Goal: Ask a question

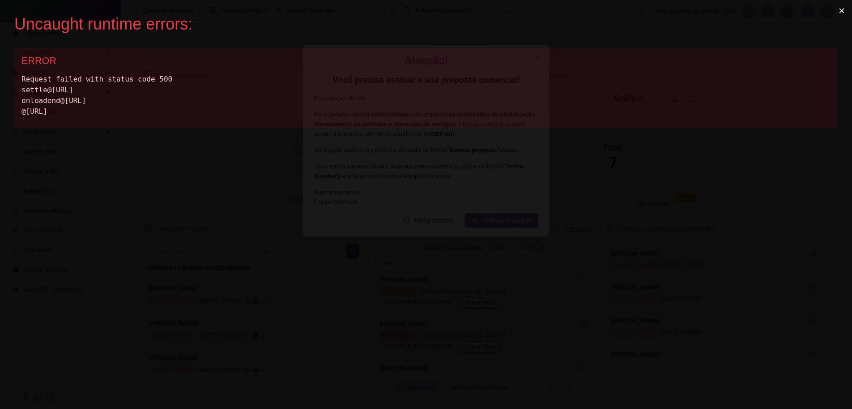
click at [842, 13] on button "×" at bounding box center [842, 10] width 21 height 21
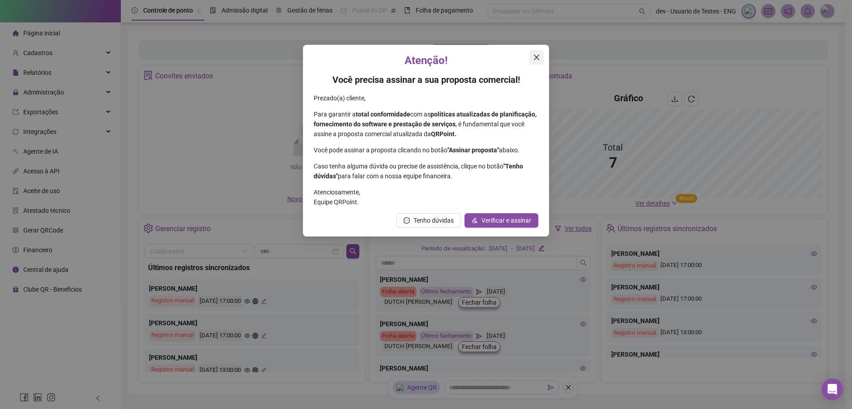
click at [533, 60] on span "Close" at bounding box center [537, 57] width 14 height 7
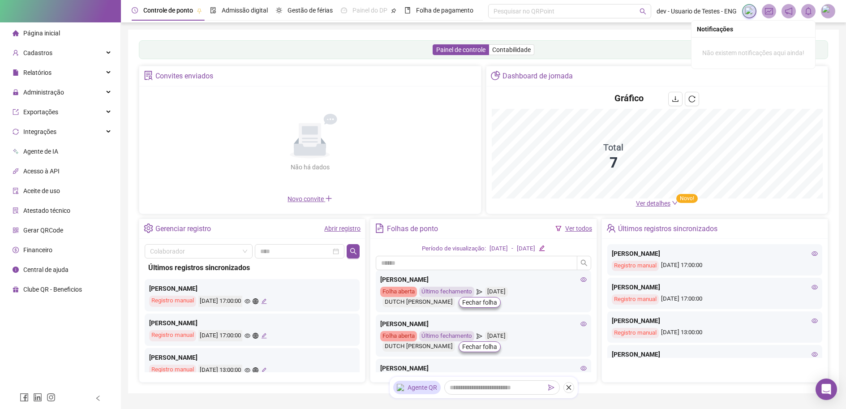
click at [826, 13] on img at bounding box center [827, 10] width 13 height 13
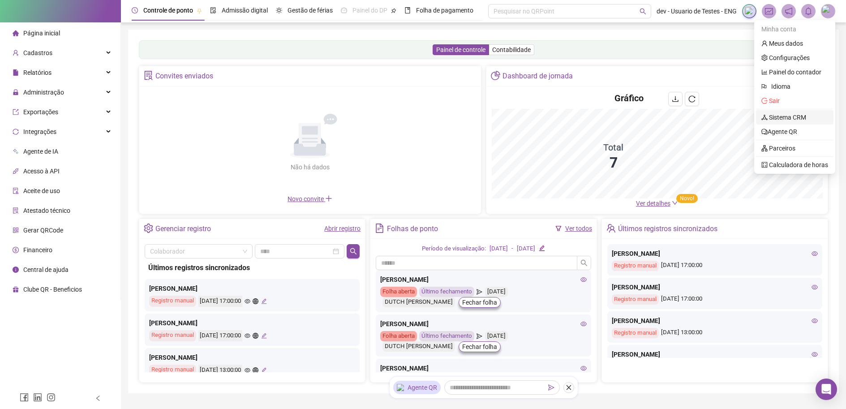
click at [790, 118] on link "Sistema CRM" at bounding box center [783, 117] width 45 height 7
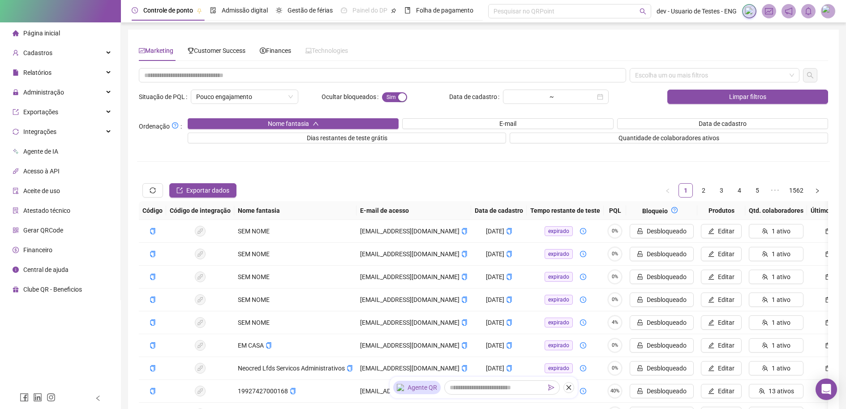
click at [824, 13] on img at bounding box center [827, 10] width 13 height 13
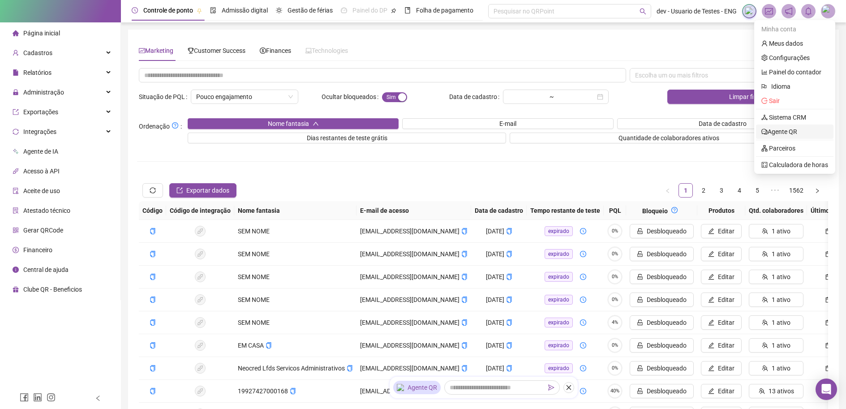
click at [797, 134] on link "Agente QR" at bounding box center [779, 131] width 36 height 7
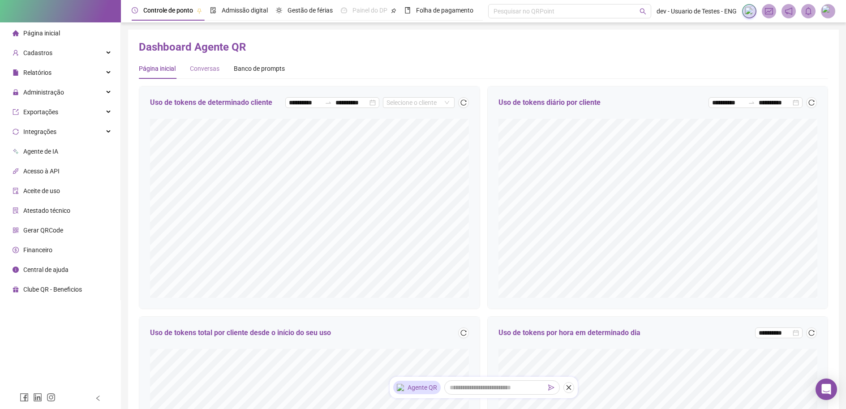
click at [203, 73] on div "Conversas" at bounding box center [205, 68] width 30 height 21
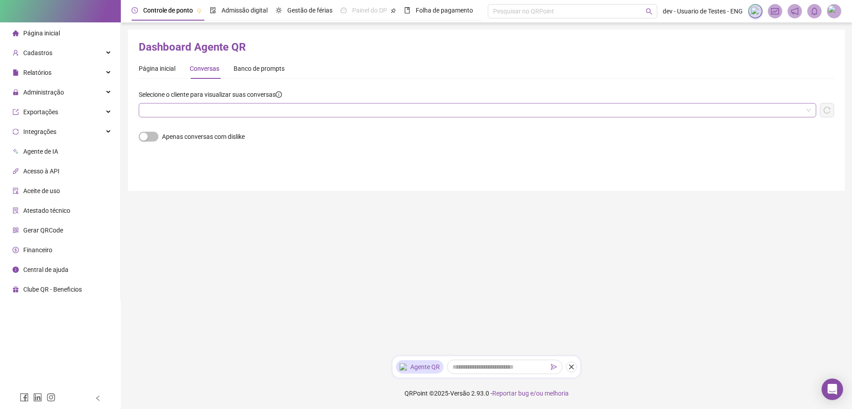
click at [223, 105] on input "search" at bounding box center [473, 109] width 659 height 13
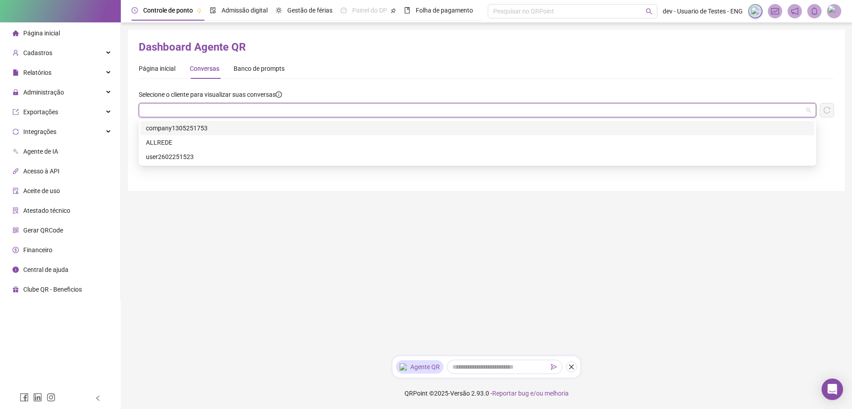
click at [198, 128] on div "company1305251753" at bounding box center [478, 128] width 664 height 10
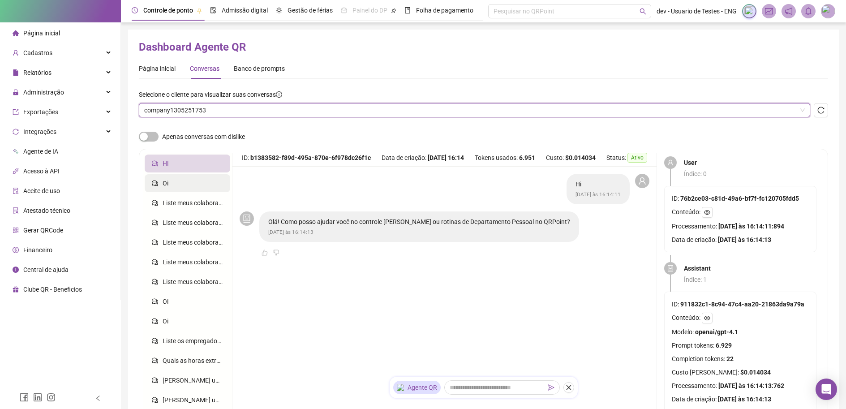
click at [176, 182] on li "Oi" at bounding box center [188, 183] width 86 height 18
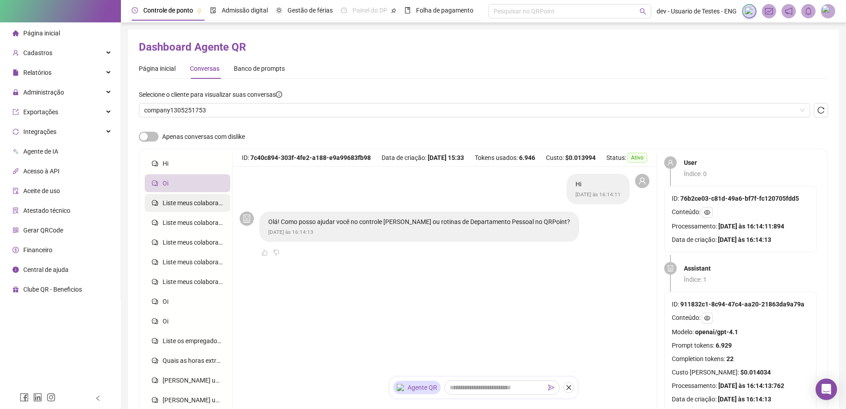
click at [174, 201] on span "Liste meus colaboradores" at bounding box center [199, 202] width 72 height 7
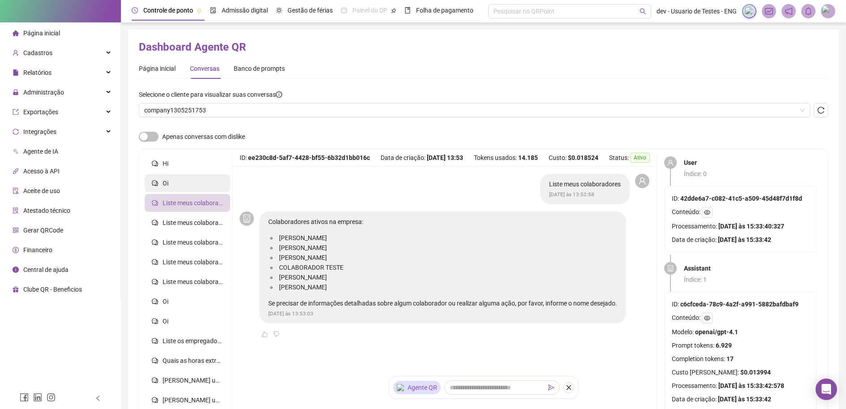
click at [176, 182] on li "Oi" at bounding box center [188, 183] width 86 height 18
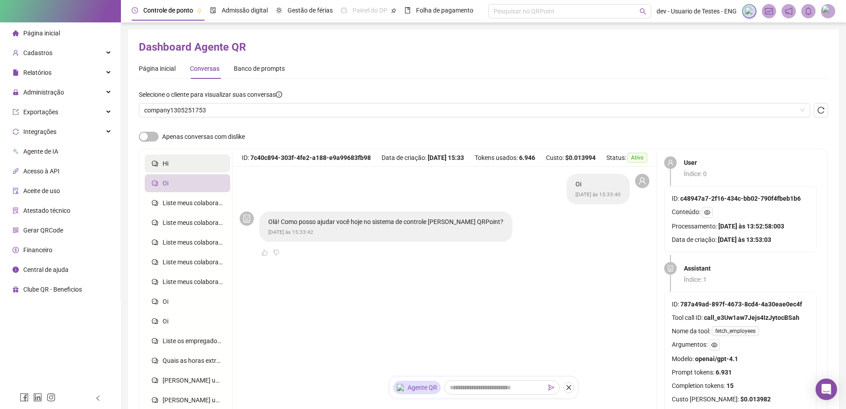
click at [175, 163] on li "Hi" at bounding box center [188, 163] width 86 height 18
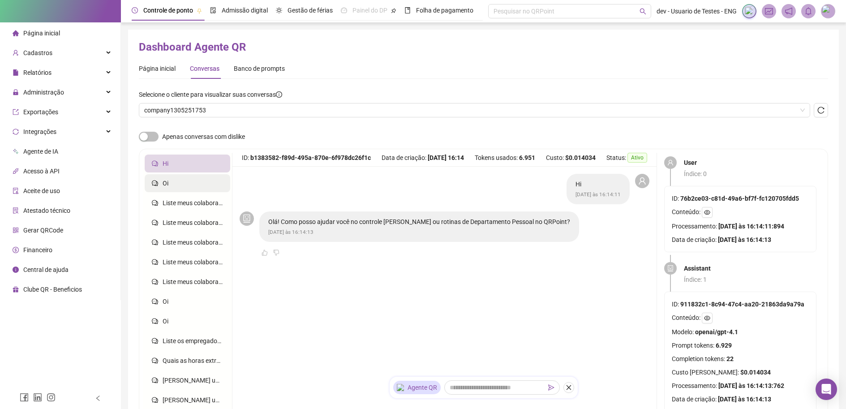
click at [171, 178] on li "Oi" at bounding box center [188, 183] width 86 height 18
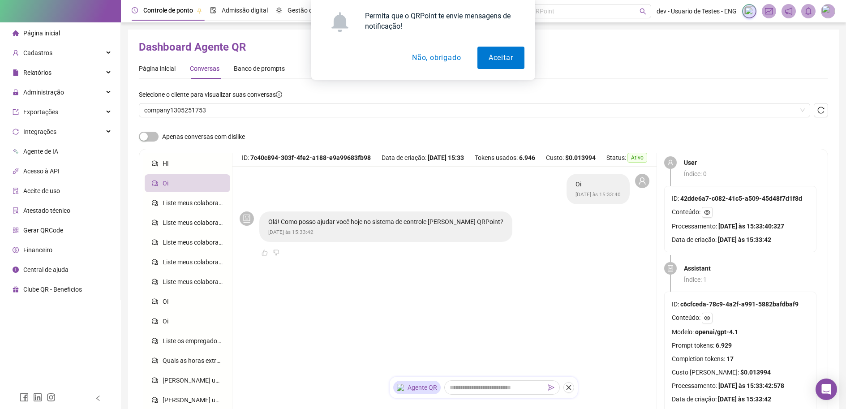
click at [429, 61] on button "Não, obrigado" at bounding box center [436, 58] width 71 height 22
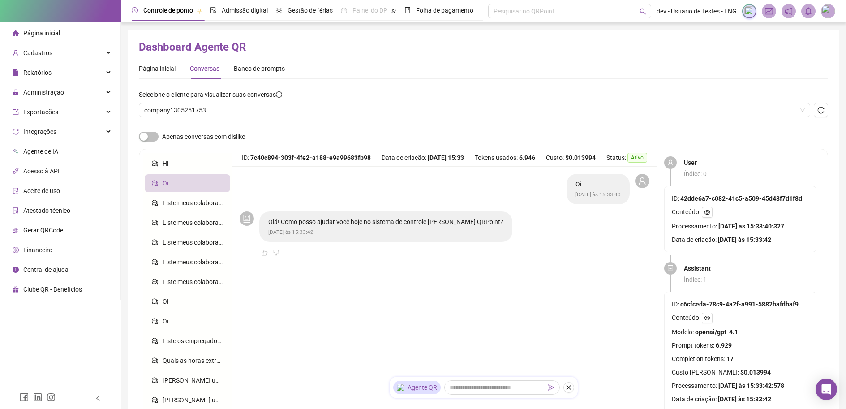
click at [517, 204] on div "Oi [DATE] às 15:33:40" at bounding box center [445, 189] width 410 height 30
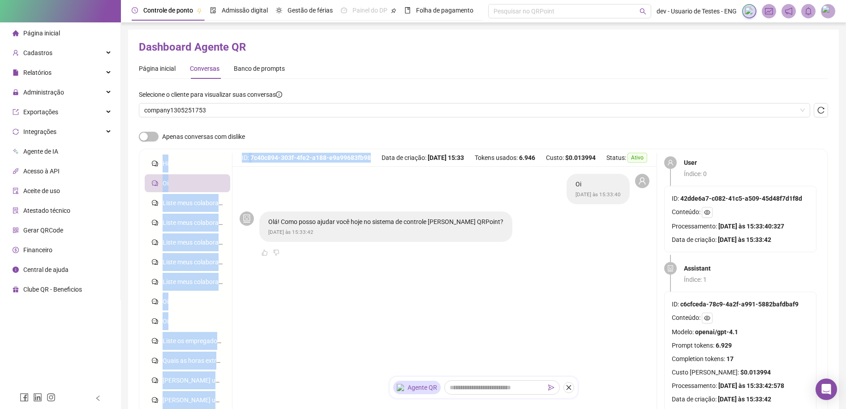
drag, startPoint x: 292, startPoint y: 163, endPoint x: 218, endPoint y: 150, distance: 75.4
click at [218, 150] on div "Hi [PERSON_NAME] Liste meus colaboradores Liste meus colaboradores Liste meus c…" at bounding box center [483, 298] width 689 height 299
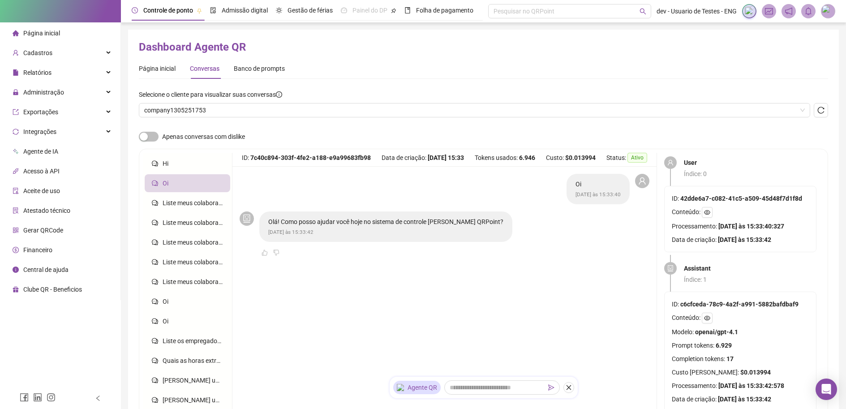
click at [352, 197] on div "Oi [DATE] às 15:33:40" at bounding box center [445, 189] width 410 height 30
drag, startPoint x: 300, startPoint y: 254, endPoint x: 125, endPoint y: 169, distance: 194.0
click at [125, 169] on div "Controle [PERSON_NAME] Admissão digital Gestão de férias Painel do DP Folha de …" at bounding box center [483, 259] width 725 height 518
click at [291, 301] on main "Oi [DATE] às 15:33:40 Olá! Como posso ajudar você hoje no sistema de controle […" at bounding box center [444, 305] width 424 height 277
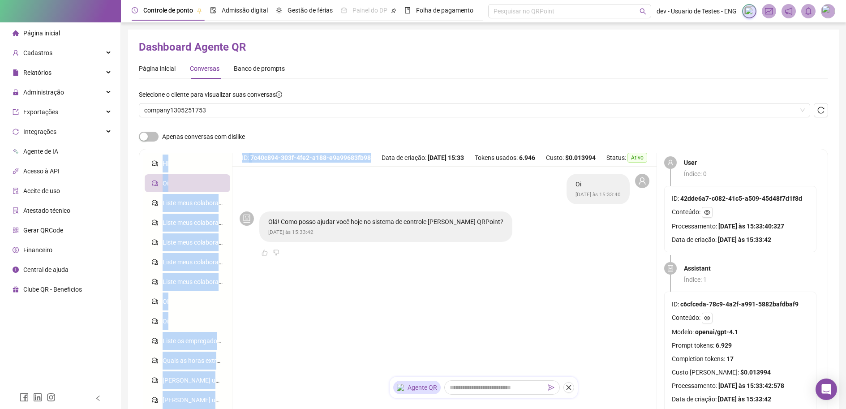
drag, startPoint x: 303, startPoint y: 169, endPoint x: 218, endPoint y: 154, distance: 85.6
click at [218, 154] on div "Hi [PERSON_NAME] Liste meus colaboradores Liste meus colaboradores Liste meus c…" at bounding box center [483, 298] width 689 height 299
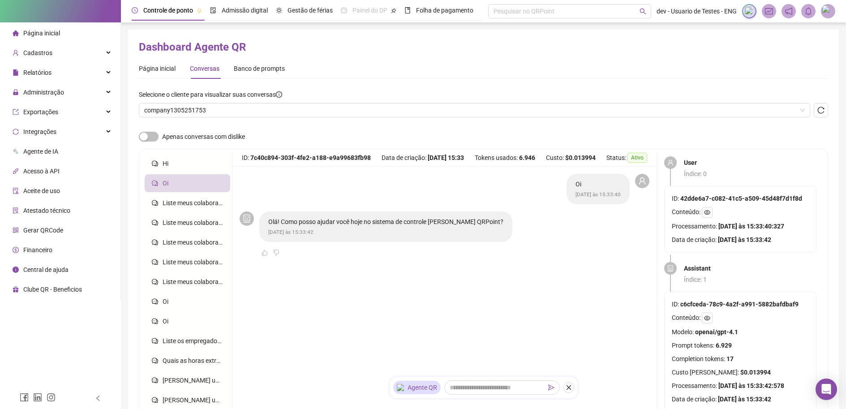
click at [298, 221] on div "Olá! Como posso ajudar você hoje no sistema de controle [PERSON_NAME] QRPoint? …" at bounding box center [385, 226] width 253 height 30
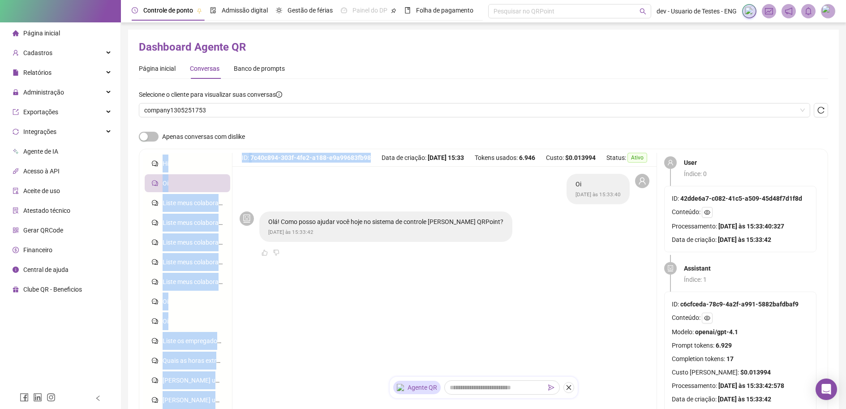
drag, startPoint x: 266, startPoint y: 159, endPoint x: 227, endPoint y: 153, distance: 39.5
click at [227, 153] on div "Hi [PERSON_NAME] Liste meus colaboradores Liste meus colaboradores Liste meus c…" at bounding box center [483, 298] width 689 height 299
click at [304, 167] on div "ID: 7c40c894-303f-4fe2-a188-e9a99683fb98 Data de criação: [DATE] 15:33 Tokens u…" at bounding box center [444, 160] width 424 height 14
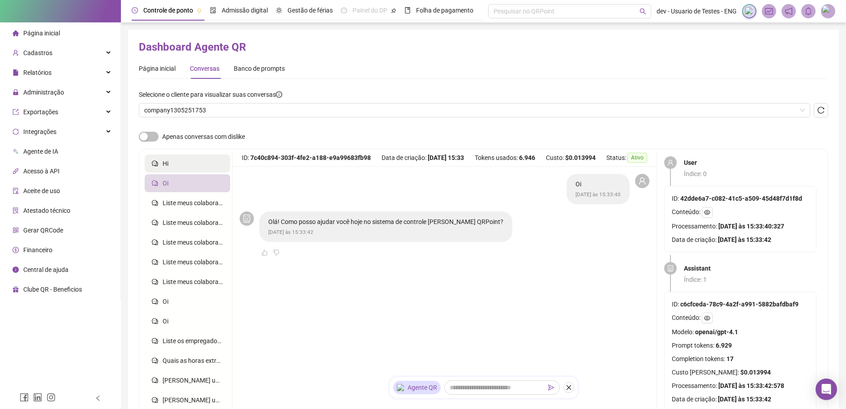
click at [169, 163] on li "Hi" at bounding box center [188, 163] width 86 height 18
click at [169, 181] on li "Oi" at bounding box center [188, 183] width 86 height 18
click at [171, 165] on li "Hi" at bounding box center [188, 163] width 86 height 18
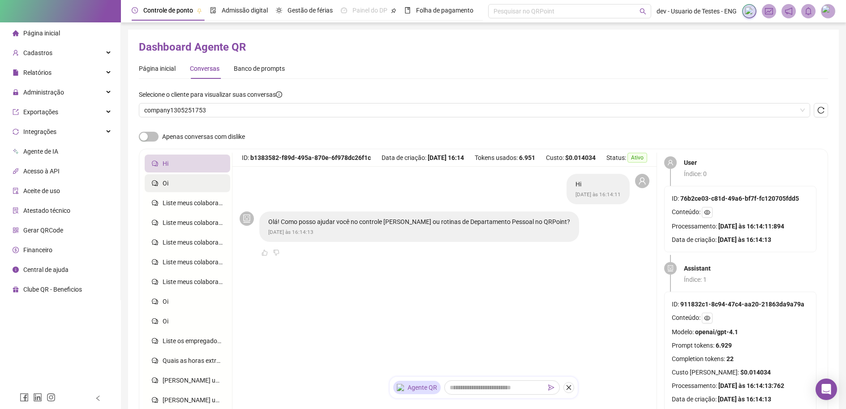
click at [169, 186] on li "Oi" at bounding box center [188, 183] width 86 height 18
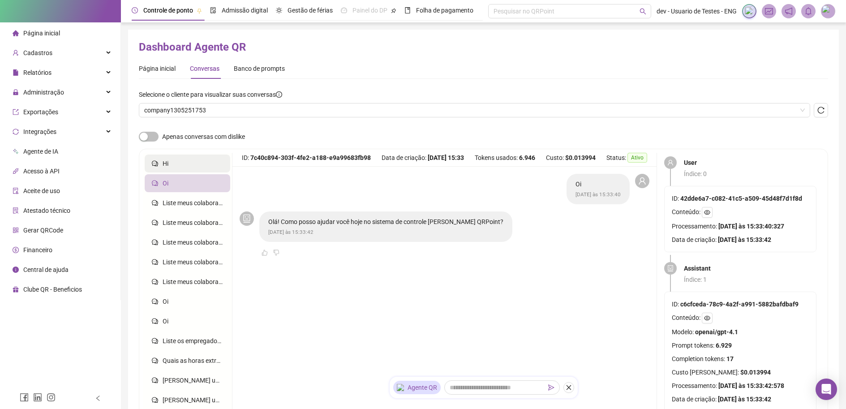
click at [174, 169] on li "Hi" at bounding box center [188, 163] width 86 height 18
click at [176, 188] on li "Oi" at bounding box center [188, 183] width 86 height 18
click at [177, 169] on li "Hi" at bounding box center [188, 163] width 86 height 18
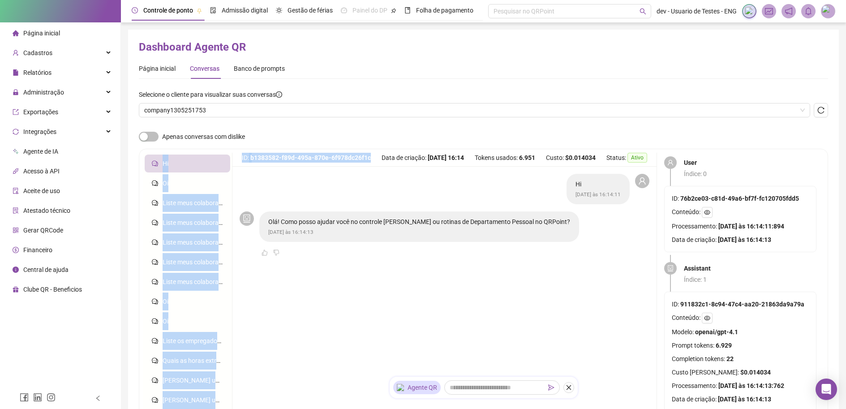
drag, startPoint x: 251, startPoint y: 160, endPoint x: 230, endPoint y: 154, distance: 22.0
click at [230, 154] on div "Hi [PERSON_NAME] Liste meus colaboradores Liste meus colaboradores Liste meus c…" at bounding box center [483, 298] width 689 height 299
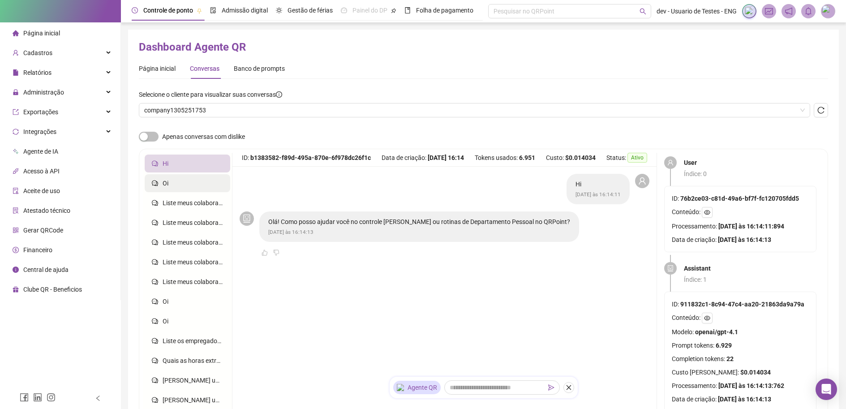
click at [175, 178] on li "Oi" at bounding box center [188, 183] width 86 height 18
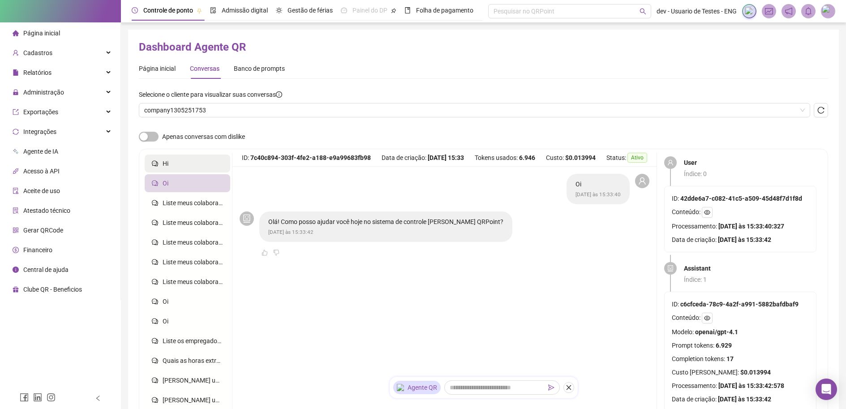
click at [179, 165] on li "Hi" at bounding box center [188, 163] width 86 height 18
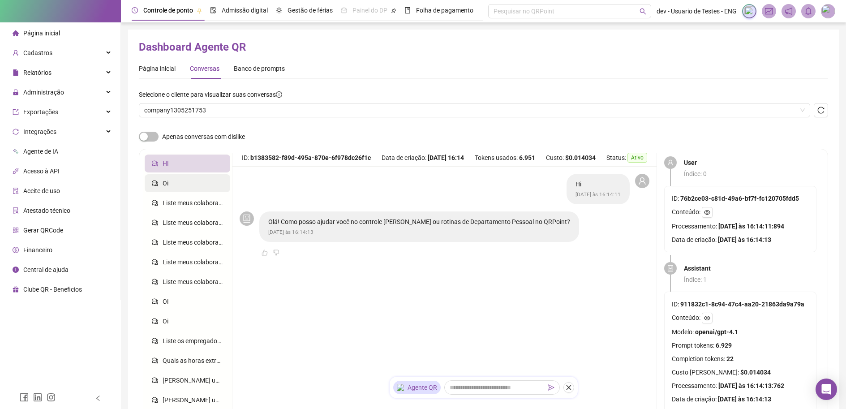
click at [170, 178] on li "Oi" at bounding box center [188, 183] width 86 height 18
click at [173, 161] on li "Hi" at bounding box center [188, 163] width 86 height 18
click at [171, 177] on li "Oi" at bounding box center [188, 183] width 86 height 18
click at [176, 162] on li "Hi" at bounding box center [188, 163] width 86 height 18
drag, startPoint x: 178, startPoint y: 183, endPoint x: 181, endPoint y: 167, distance: 16.9
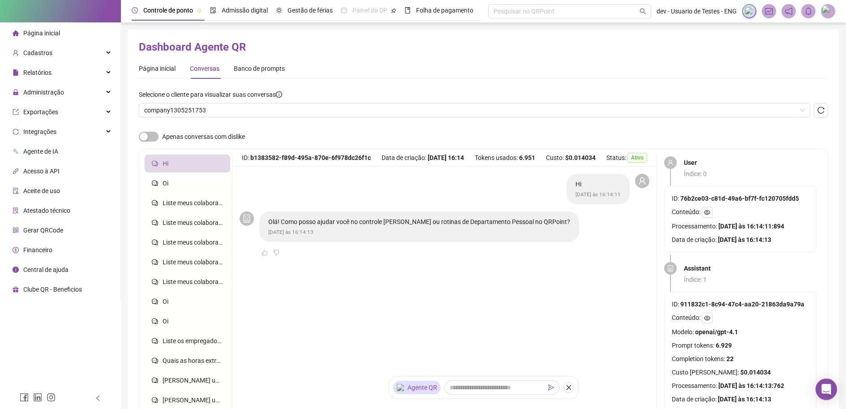
click at [178, 182] on li "Oi" at bounding box center [188, 183] width 86 height 18
click at [181, 167] on li "Hi" at bounding box center [188, 163] width 86 height 18
click at [178, 179] on li "Oi" at bounding box center [188, 183] width 86 height 18
click at [180, 168] on li "Hi" at bounding box center [188, 163] width 86 height 18
drag, startPoint x: 179, startPoint y: 183, endPoint x: 183, endPoint y: 175, distance: 8.6
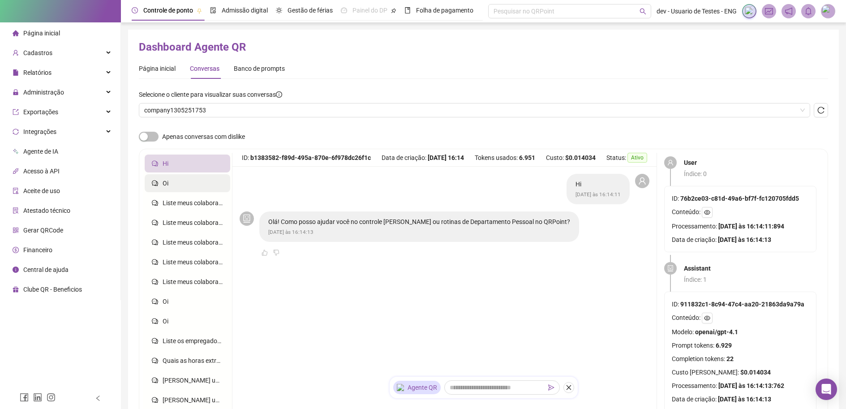
click at [179, 183] on li "Oi" at bounding box center [188, 183] width 86 height 18
click at [186, 165] on li "Hi" at bounding box center [188, 163] width 86 height 18
click at [176, 182] on li "Oi" at bounding box center [188, 183] width 86 height 18
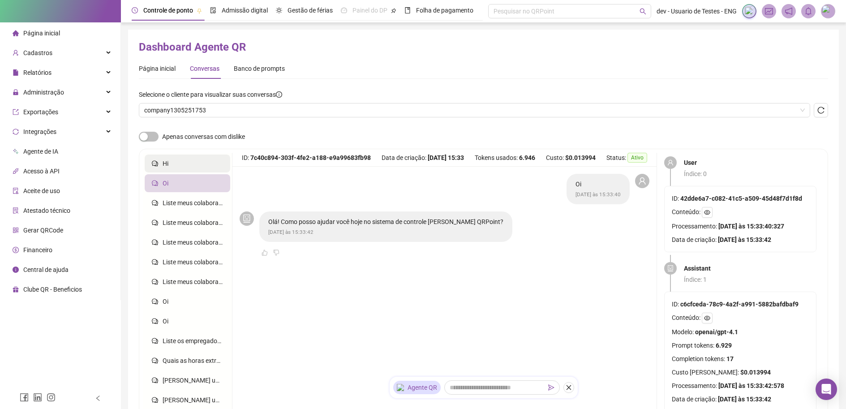
click at [175, 160] on li "Hi" at bounding box center [188, 163] width 86 height 18
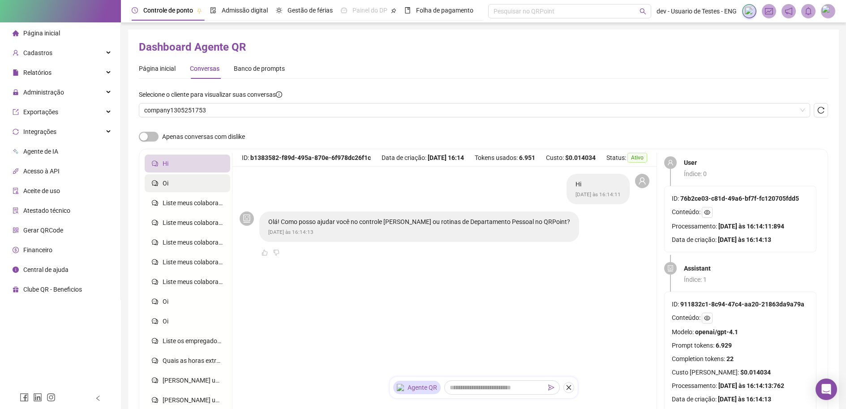
click at [172, 183] on li "Oi" at bounding box center [188, 183] width 86 height 18
click at [175, 166] on li "Hi" at bounding box center [188, 163] width 86 height 18
click at [171, 181] on li "Oi" at bounding box center [188, 183] width 86 height 18
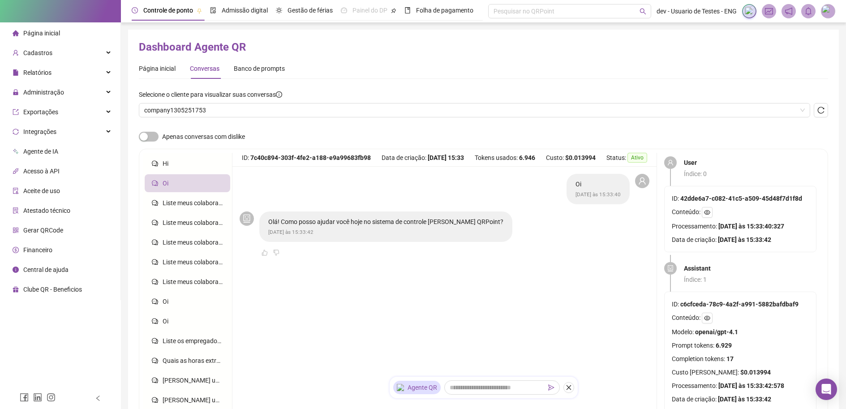
click at [361, 69] on div "Página inicial Conversas Banco de prompts" at bounding box center [483, 68] width 689 height 21
